Goal: Transaction & Acquisition: Purchase product/service

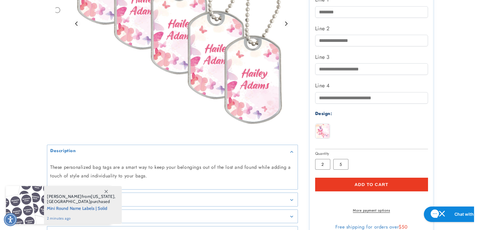
click at [371, 191] on button "Add to cart" at bounding box center [371, 185] width 113 height 14
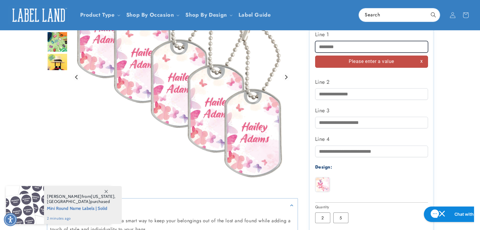
click at [336, 44] on input "Line 1" at bounding box center [371, 47] width 113 height 12
type input "*****"
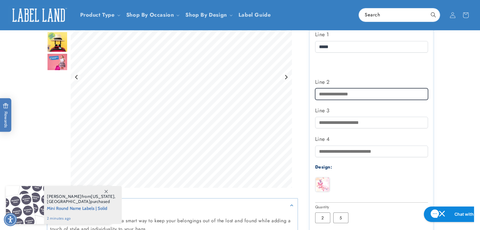
click at [336, 97] on input "Line 2" at bounding box center [371, 94] width 113 height 12
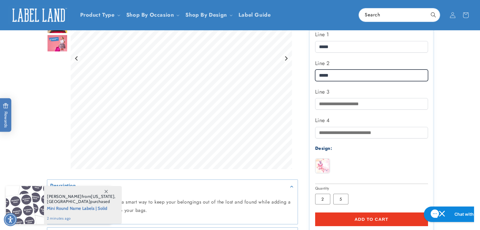
type input "*****"
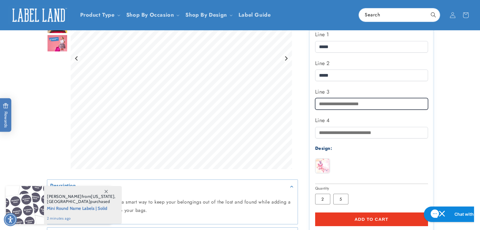
click at [336, 102] on input "Line 3" at bounding box center [371, 104] width 113 height 12
type input "****"
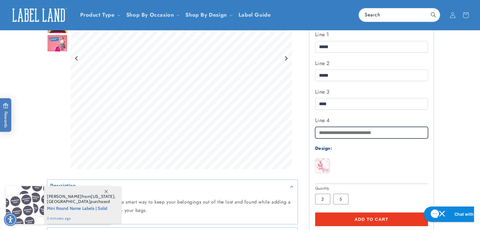
click at [344, 134] on input "Line 4" at bounding box center [371, 133] width 113 height 12
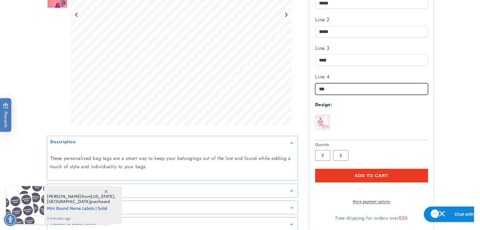
scroll to position [200, 0]
type input "***"
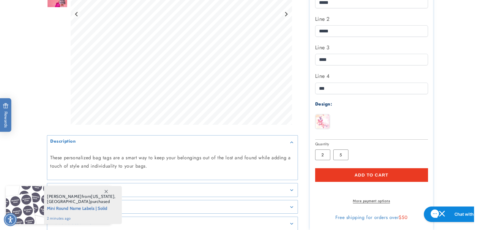
drag, startPoint x: 366, startPoint y: 178, endPoint x: 369, endPoint y: 175, distance: 4.2
click at [365, 178] on button "Add to cart" at bounding box center [371, 175] width 113 height 14
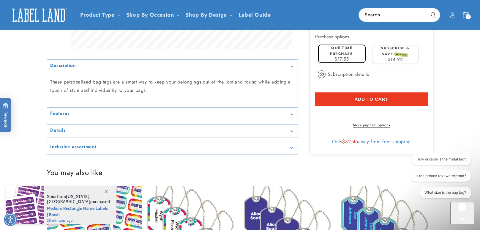
scroll to position [328, 0]
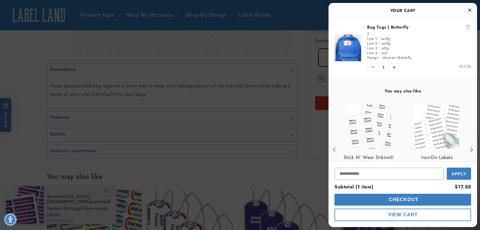
click at [403, 201] on span "Checkout" at bounding box center [402, 199] width 31 height 5
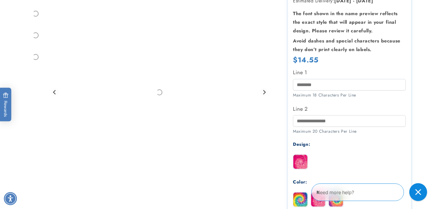
scroll to position [173, 0]
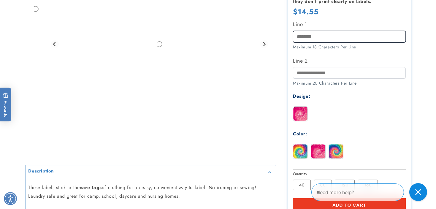
click at [317, 34] on input "Line 1" at bounding box center [349, 37] width 113 height 12
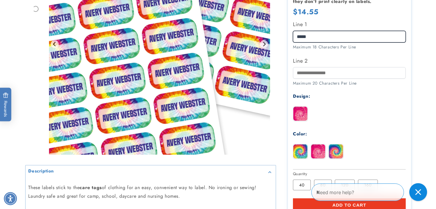
type input "*****"
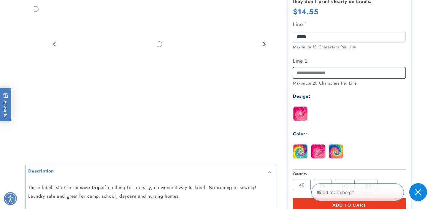
click at [314, 76] on input "Line 2" at bounding box center [349, 73] width 113 height 12
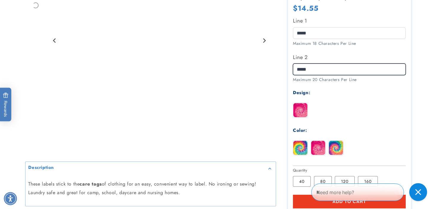
scroll to position [181, 0]
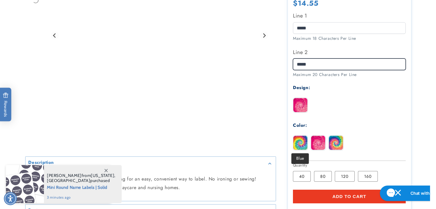
type input "*****"
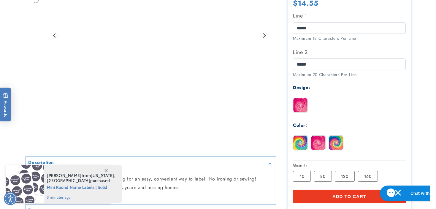
click at [300, 143] on img at bounding box center [300, 143] width 14 height 14
click at [305, 108] on img at bounding box center [300, 105] width 14 height 14
drag, startPoint x: 343, startPoint y: 193, endPoint x: 345, endPoint y: 191, distance: 3.6
click at [343, 193] on button "Add to cart" at bounding box center [349, 197] width 113 height 14
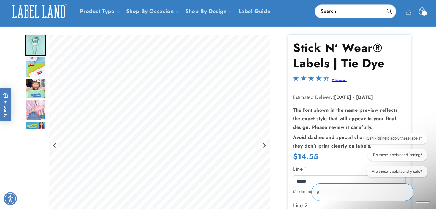
scroll to position [0, 0]
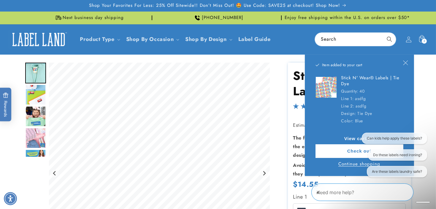
click at [350, 137] on link "View cart (2)" at bounding box center [360, 138] width 88 height 5
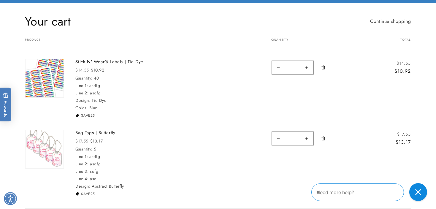
scroll to position [56, 0]
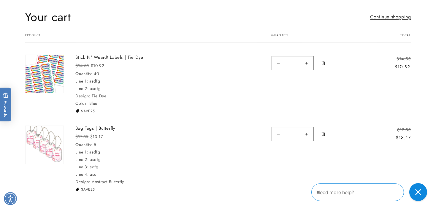
click at [323, 134] on icon "Remove Bag Tags | Butterfly - 5" at bounding box center [323, 134] width 1 height 2
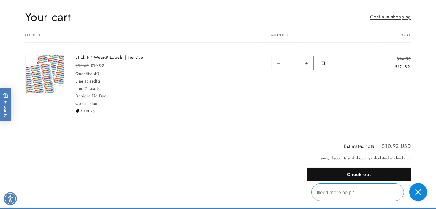
click at [359, 177] on button "Check out" at bounding box center [359, 175] width 104 height 14
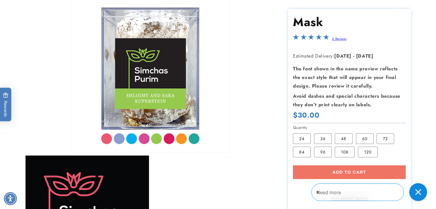
click at [351, 172] on div "Add to cart More payment options This item is a recurring or deferred purchase.…" at bounding box center [349, 182] width 113 height 35
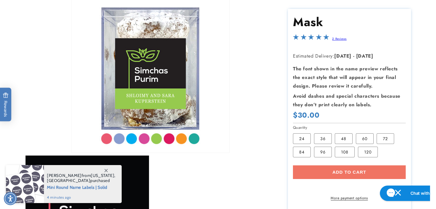
click at [341, 171] on div "Add to cart More payment options This item is a recurring or deferred purchase.…" at bounding box center [349, 182] width 113 height 35
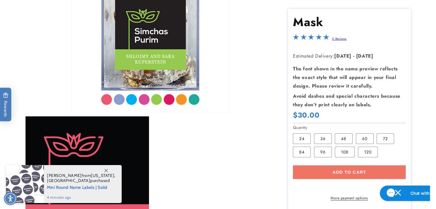
scroll to position [116, 0]
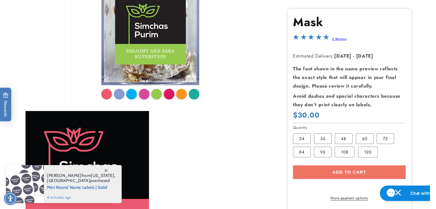
click at [345, 170] on div "Add to cart More payment options This item is a recurring or deferred purchase.…" at bounding box center [349, 182] width 113 height 35
click at [344, 172] on div "Add to cart More payment options This item is a recurring or deferred purchase.…" at bounding box center [349, 182] width 113 height 35
click at [366, 139] on label "60 Variant sold out or unavailable" at bounding box center [365, 138] width 18 height 11
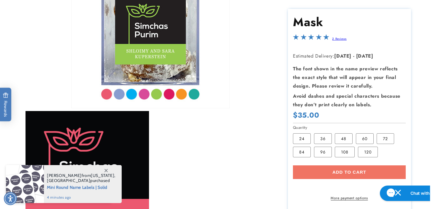
click at [328, 172] on div "Add to cart More payment options This item is a recurring or deferred purchase.…" at bounding box center [349, 182] width 113 height 35
